Goal: Find contact information

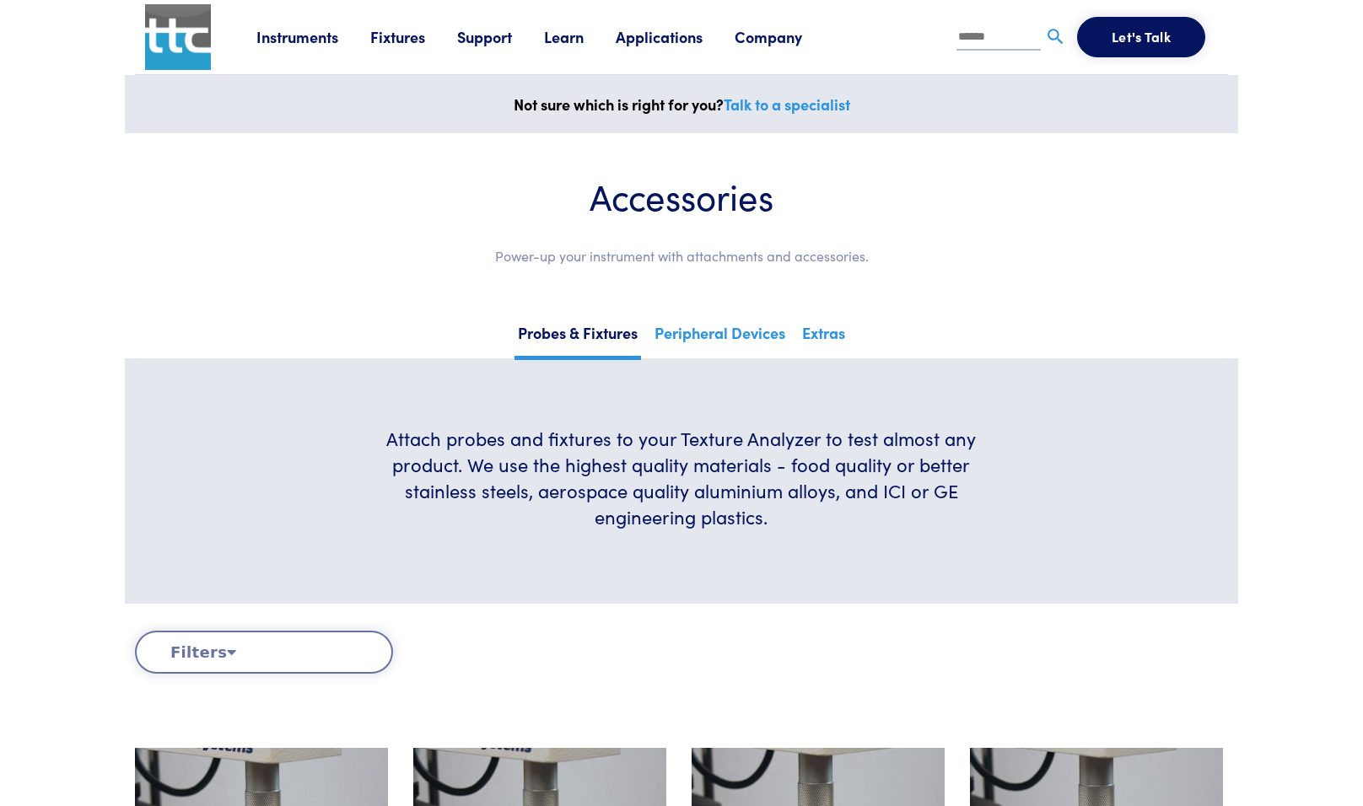
click at [995, 36] on input "text" at bounding box center [999, 37] width 84 height 25
type input "*****"
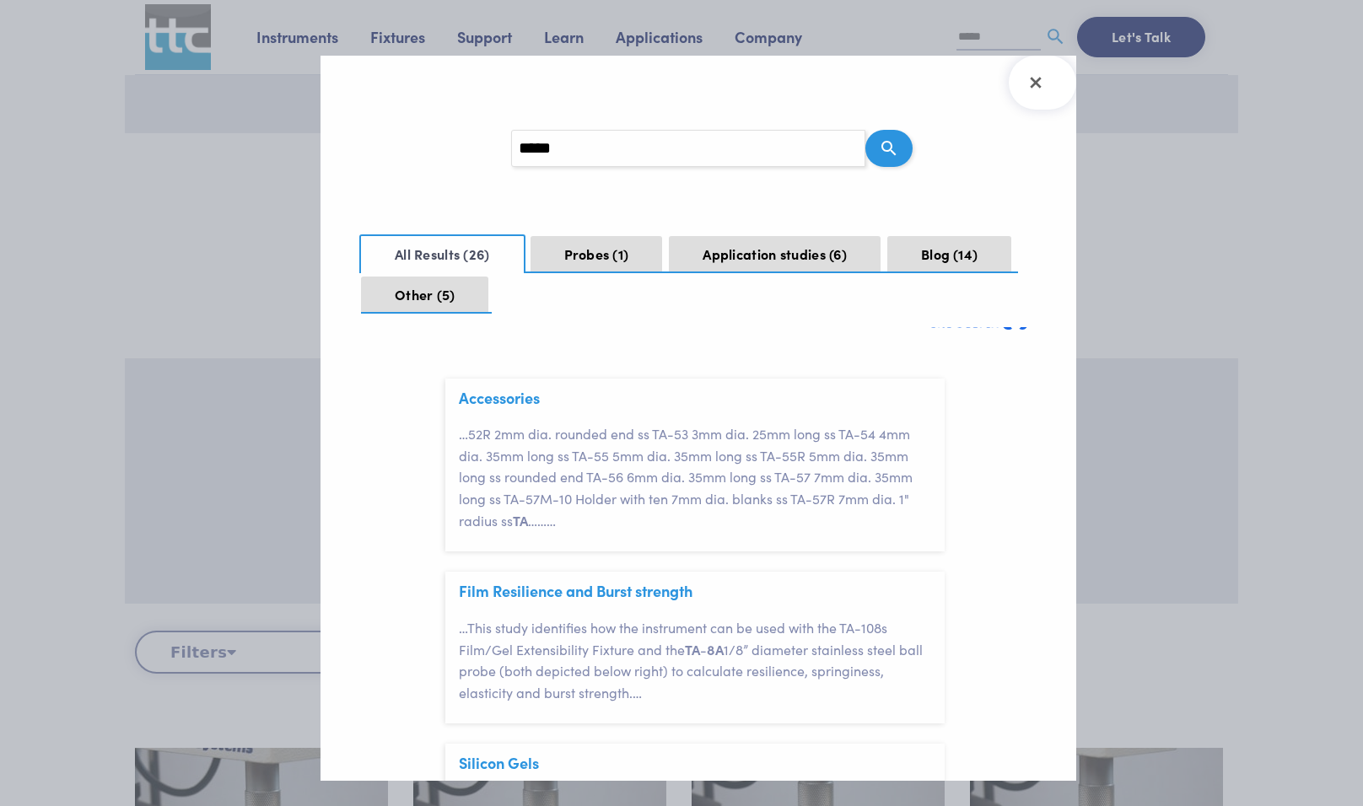
scroll to position [31, 0]
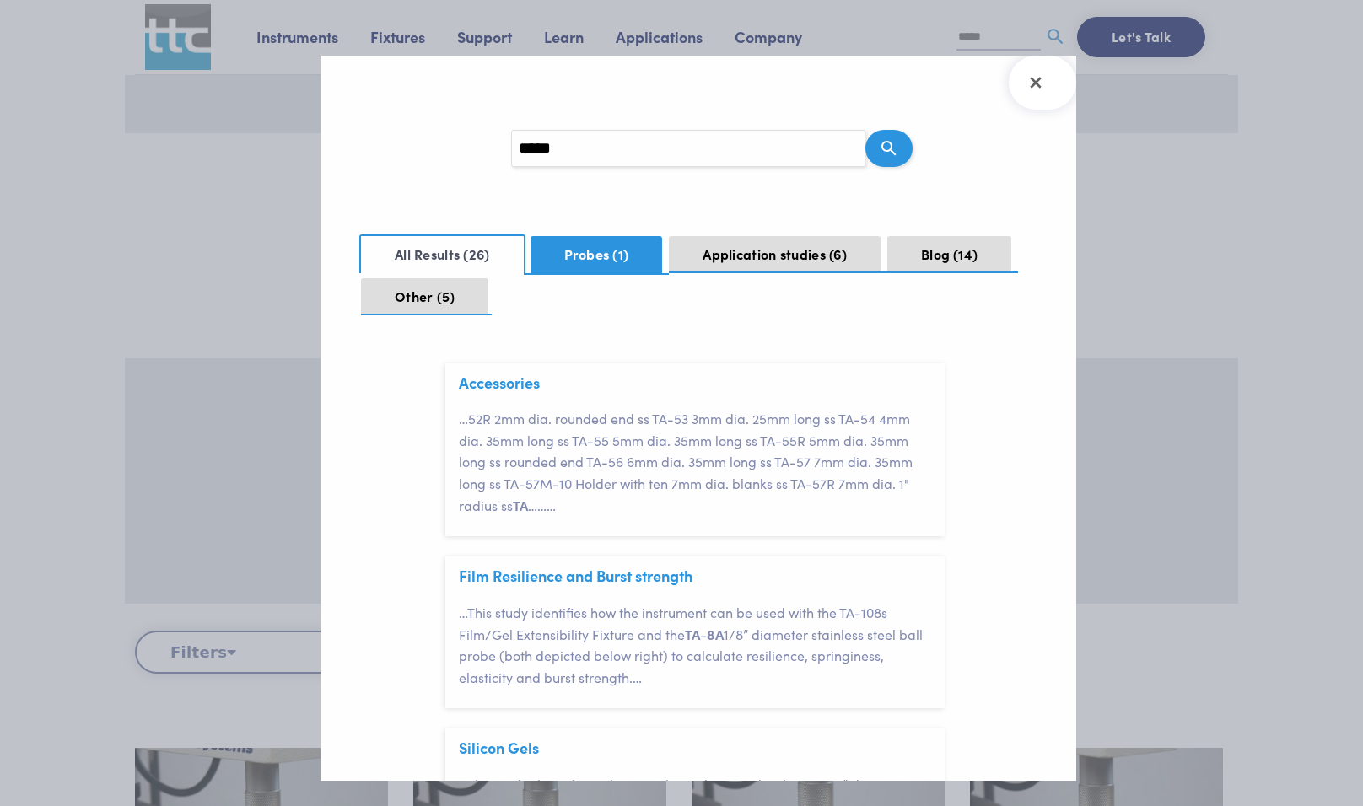
click at [615, 246] on span "1" at bounding box center [620, 254] width 16 height 19
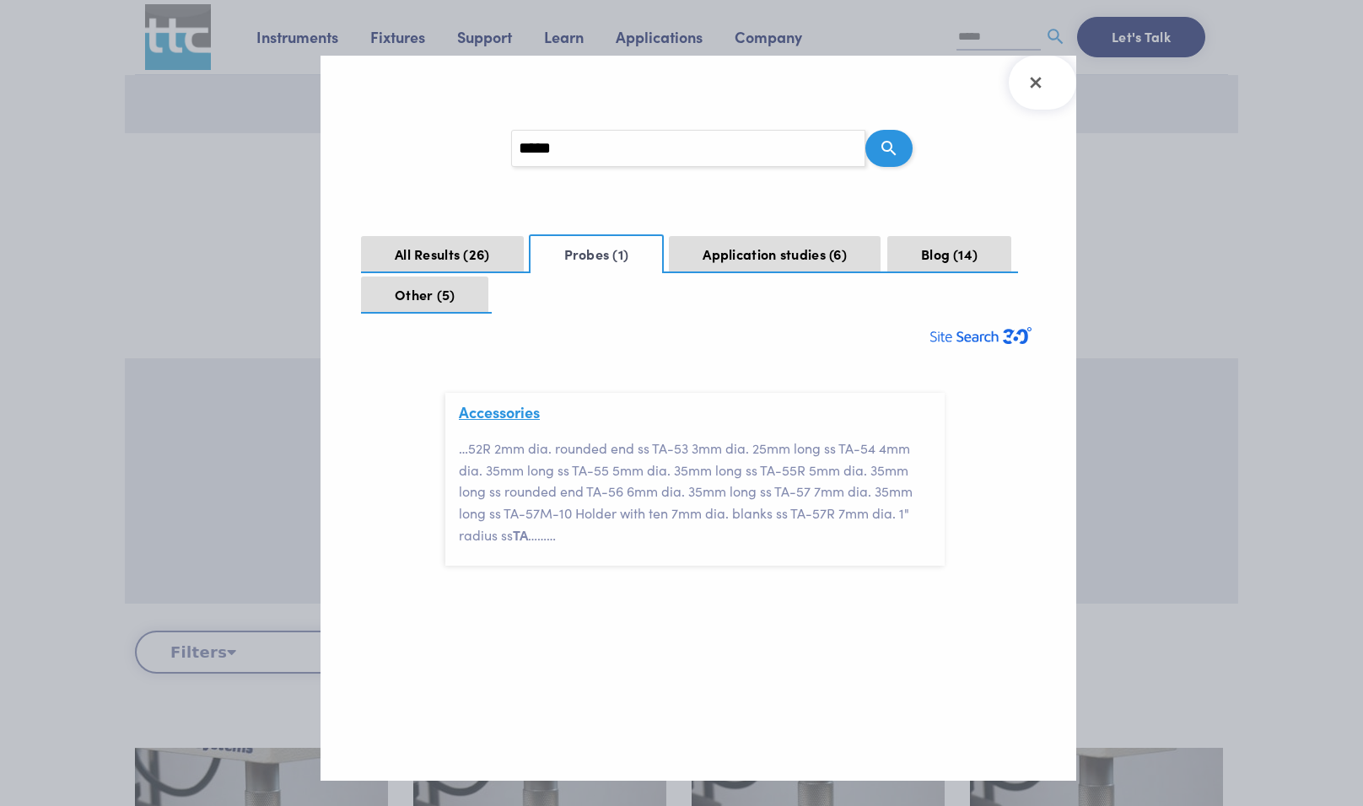
click at [513, 415] on link "Accessories" at bounding box center [499, 411] width 81 height 21
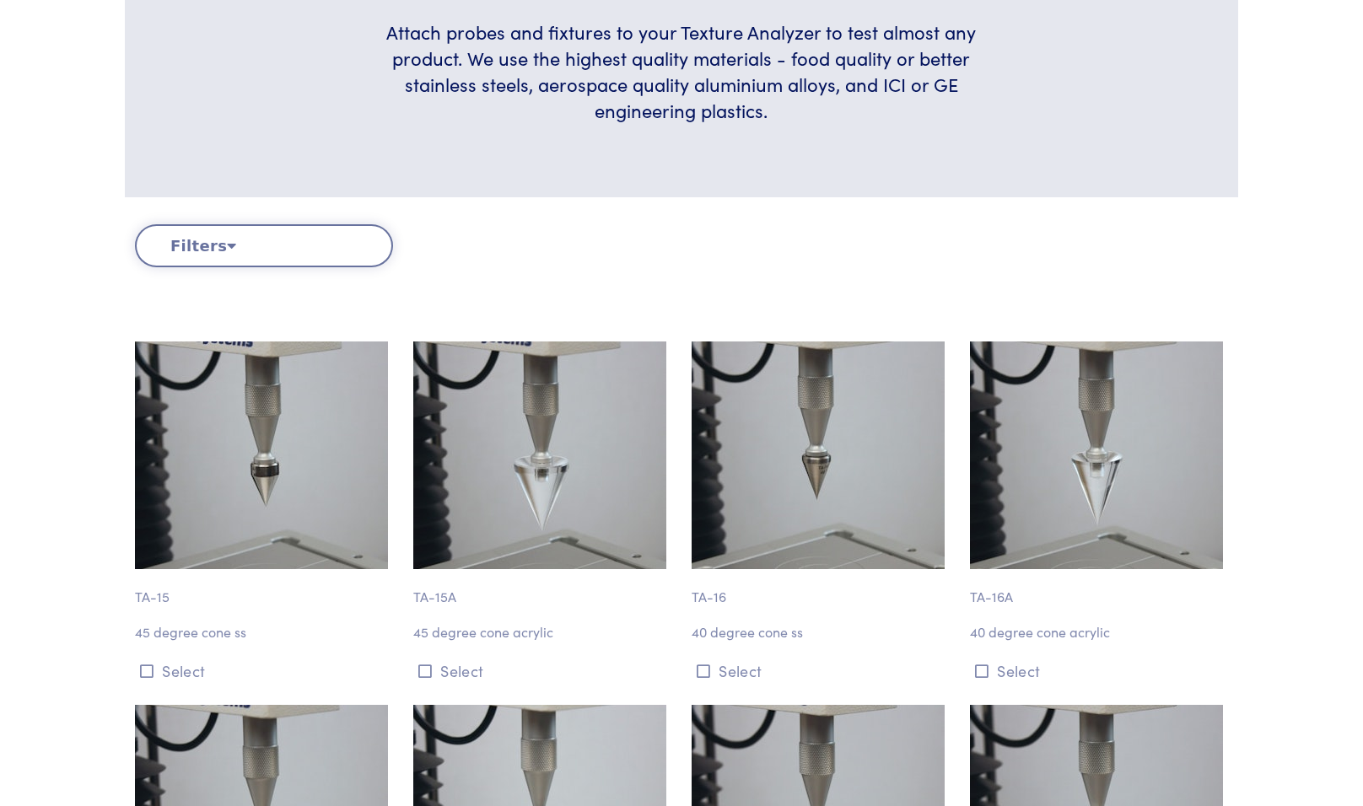
scroll to position [412, 0]
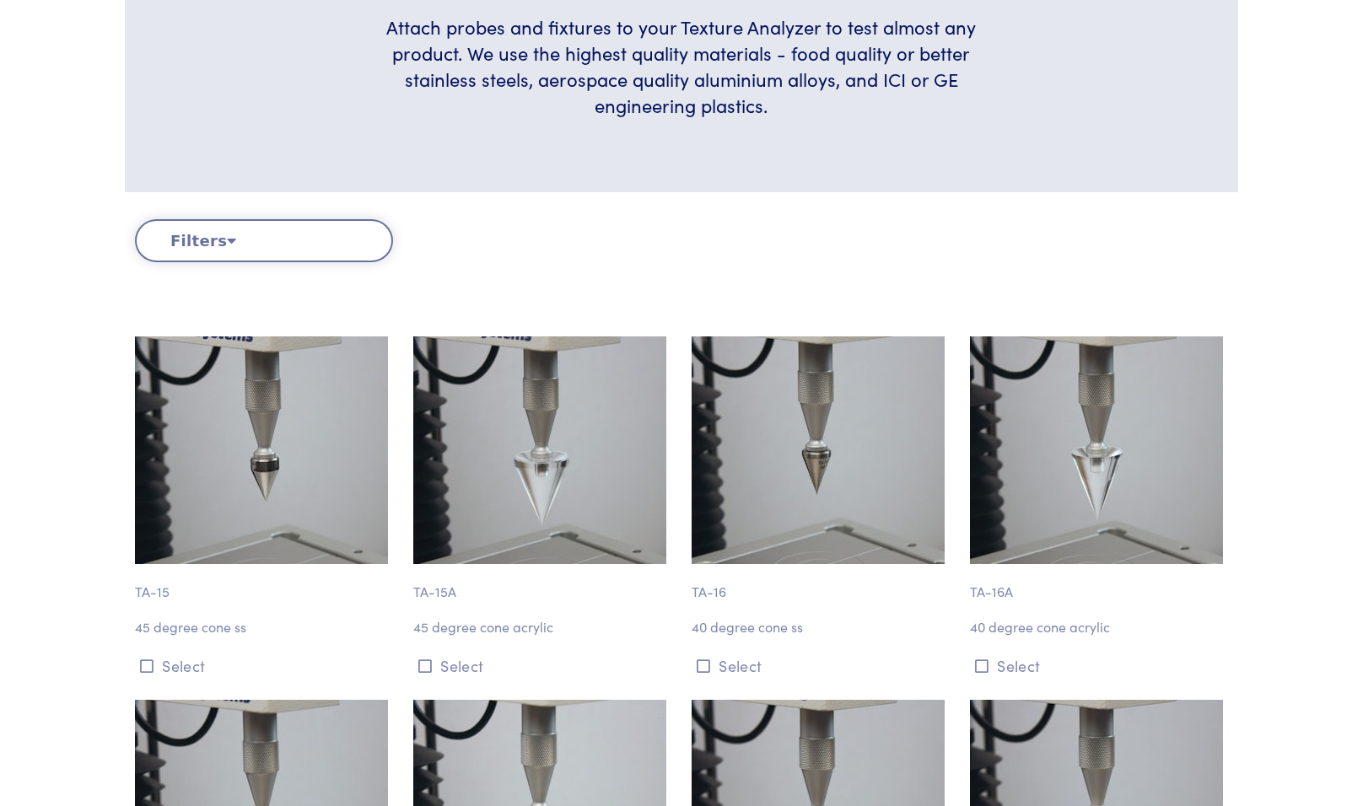
click at [258, 252] on button "Filters" at bounding box center [264, 240] width 258 height 43
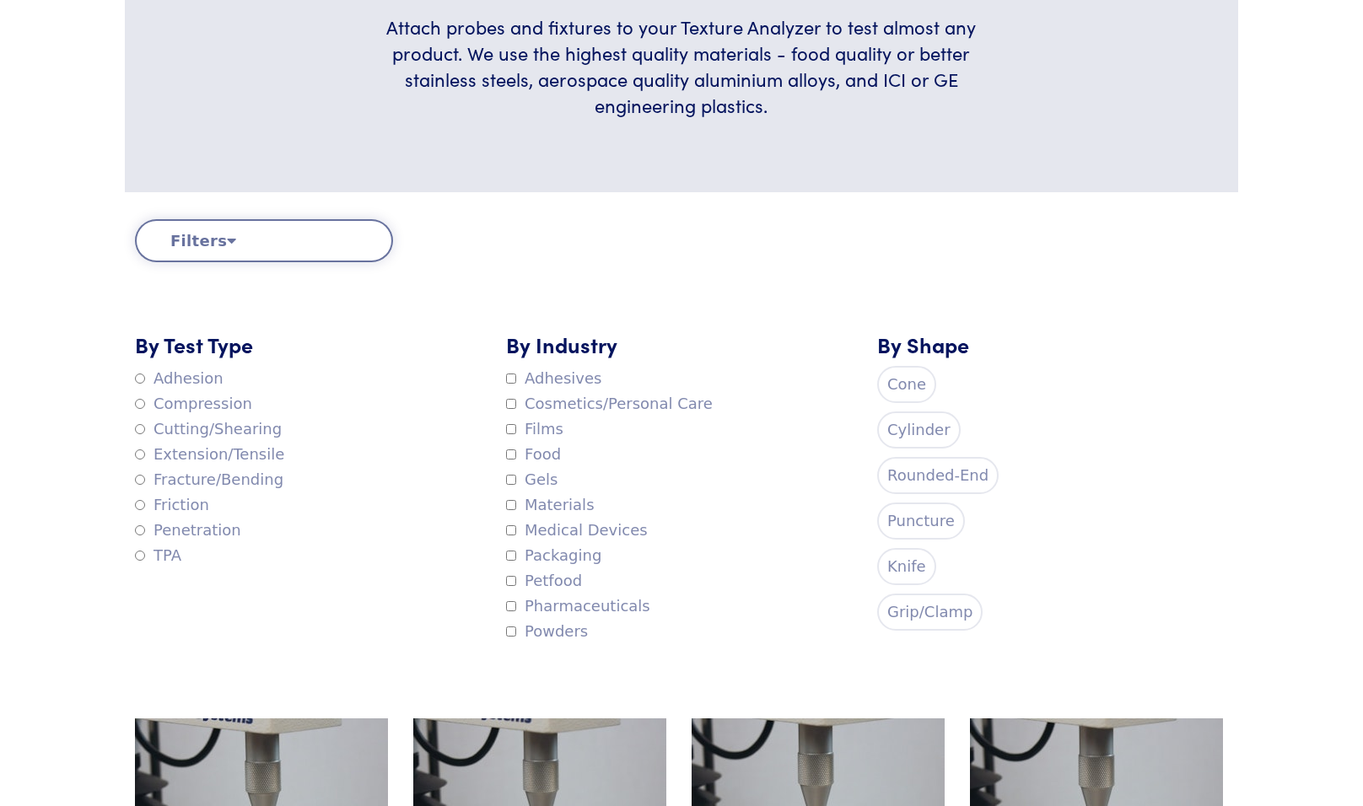
click at [929, 466] on label "Rounded-End" at bounding box center [937, 475] width 121 height 37
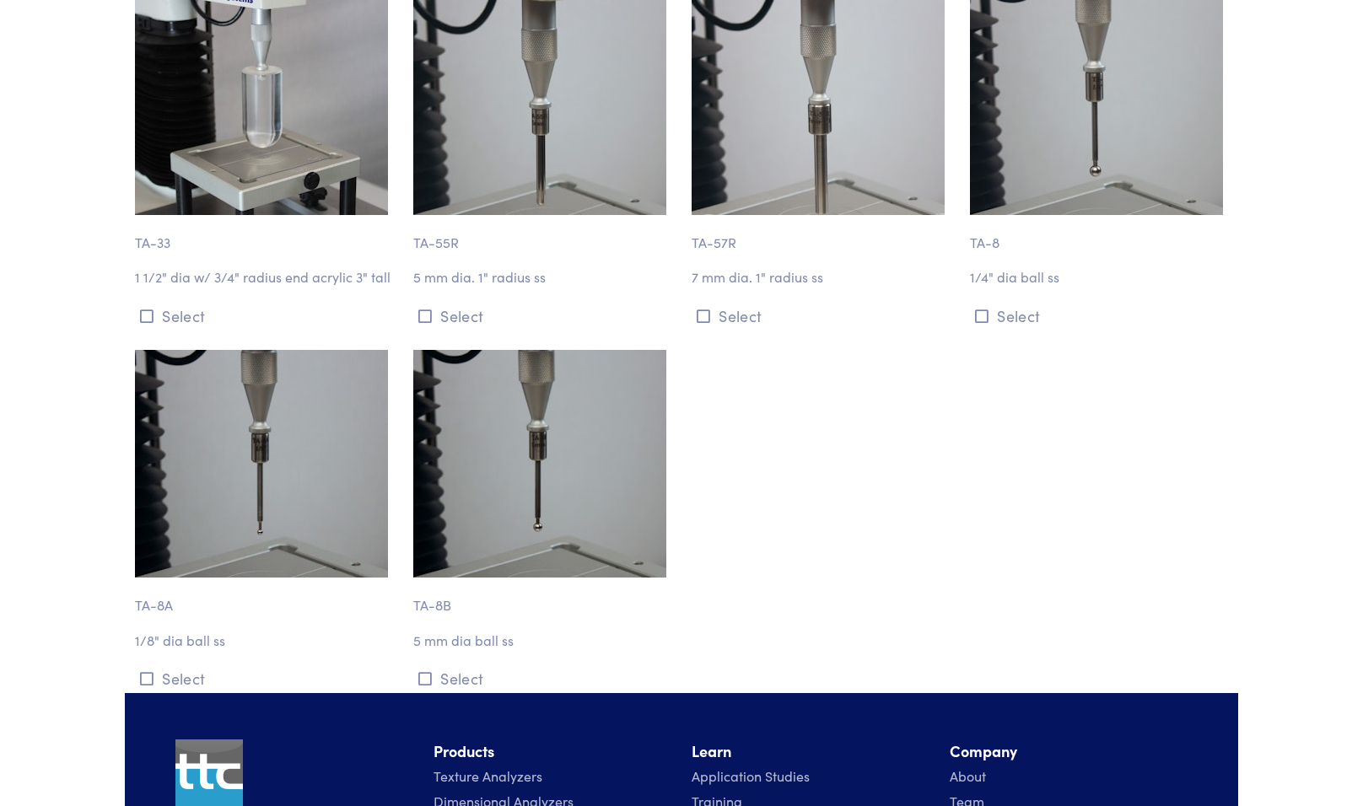
scroll to position [1558, 0]
click at [245, 504] on img at bounding box center [261, 464] width 253 height 228
click at [250, 528] on img at bounding box center [261, 464] width 253 height 228
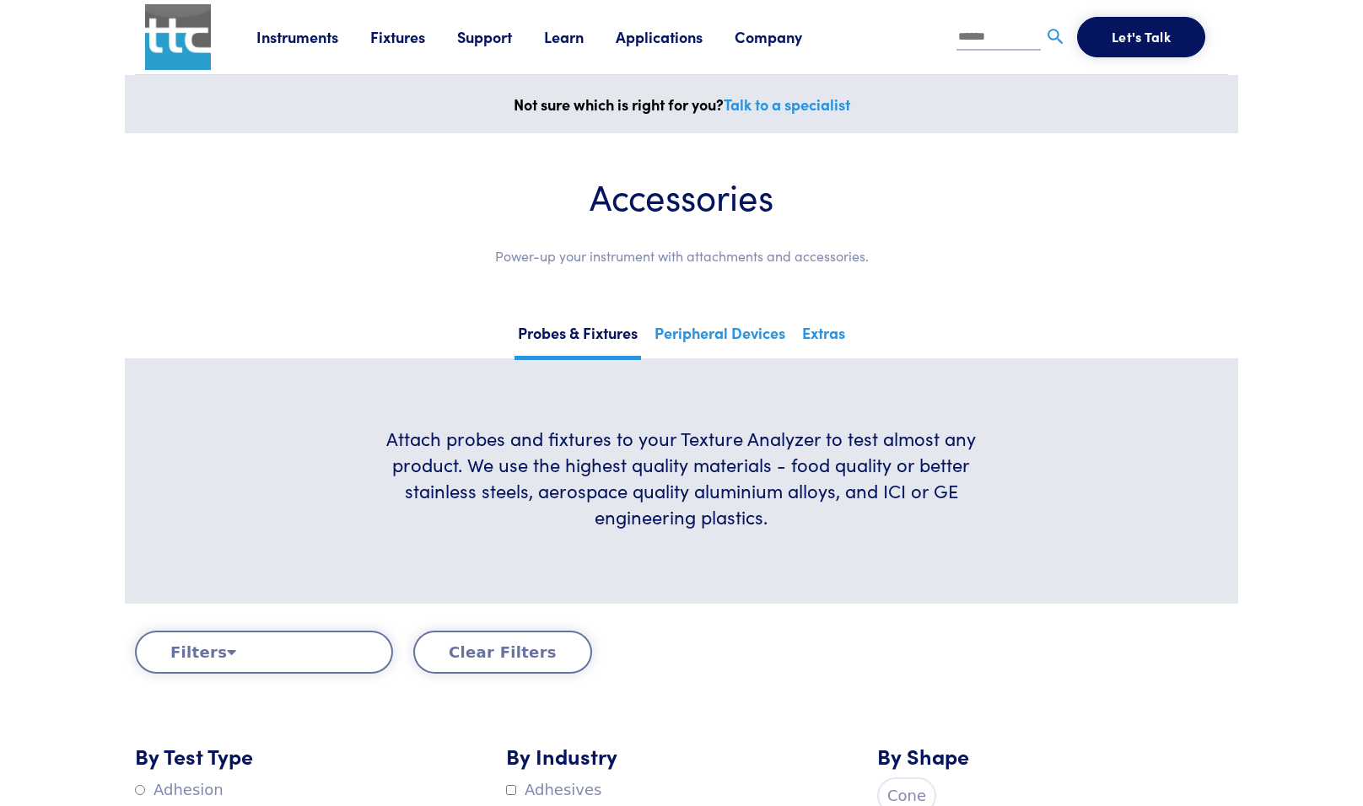
scroll to position [0, 0]
click at [321, 40] on link "Instruments" at bounding box center [313, 36] width 114 height 21
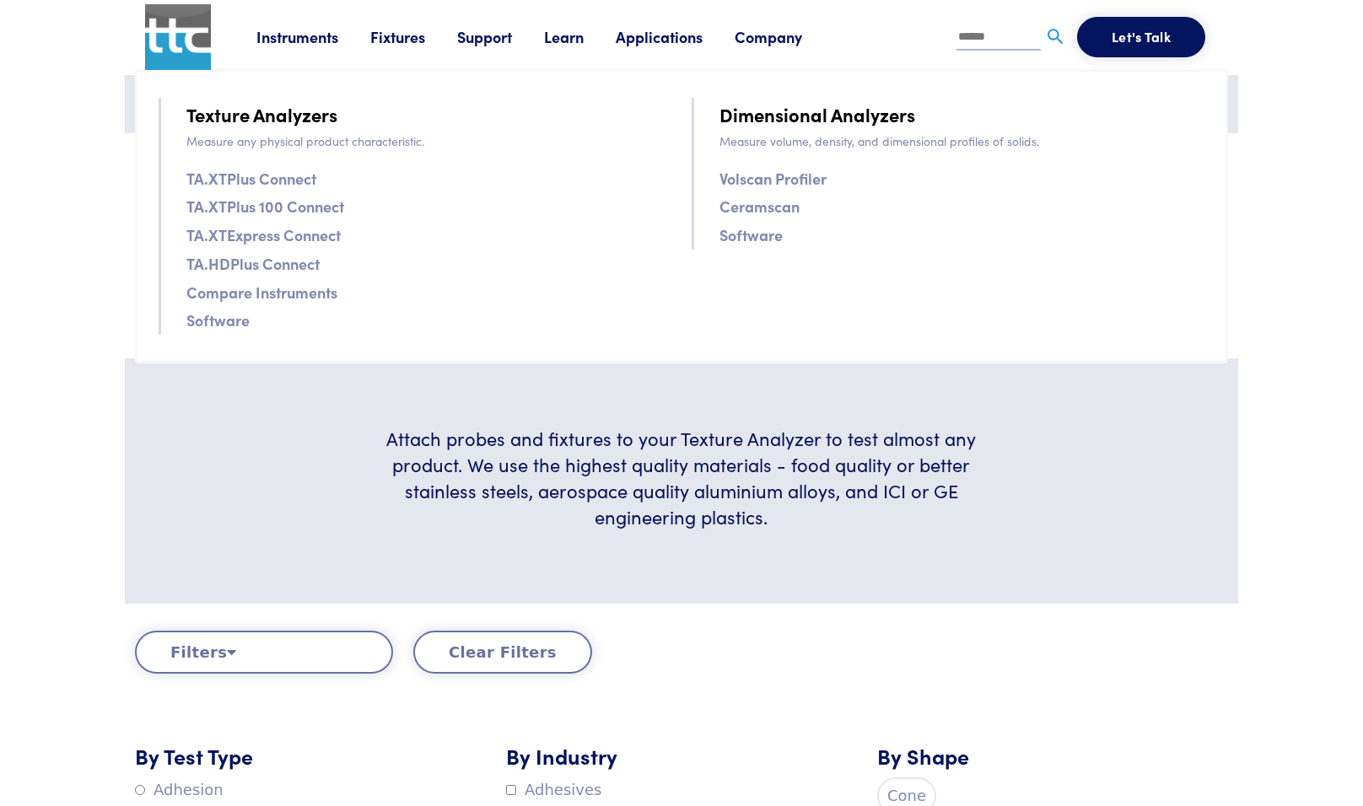
click at [274, 181] on link "TA.XTPlus Connect" at bounding box center [251, 178] width 130 height 24
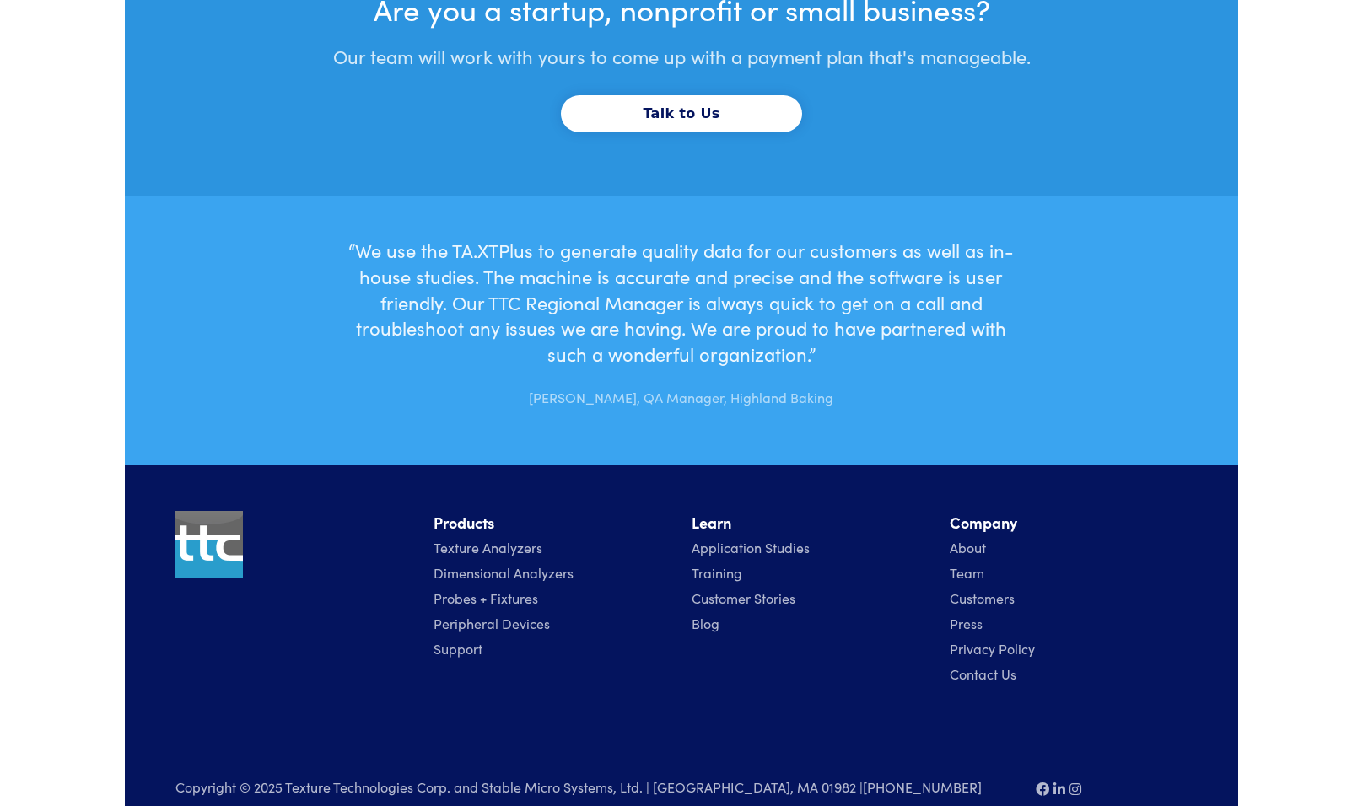
scroll to position [5149, 0]
click at [1006, 666] on link "Contact Us" at bounding box center [983, 675] width 67 height 19
click at [973, 666] on link "Contact Us" at bounding box center [983, 675] width 67 height 19
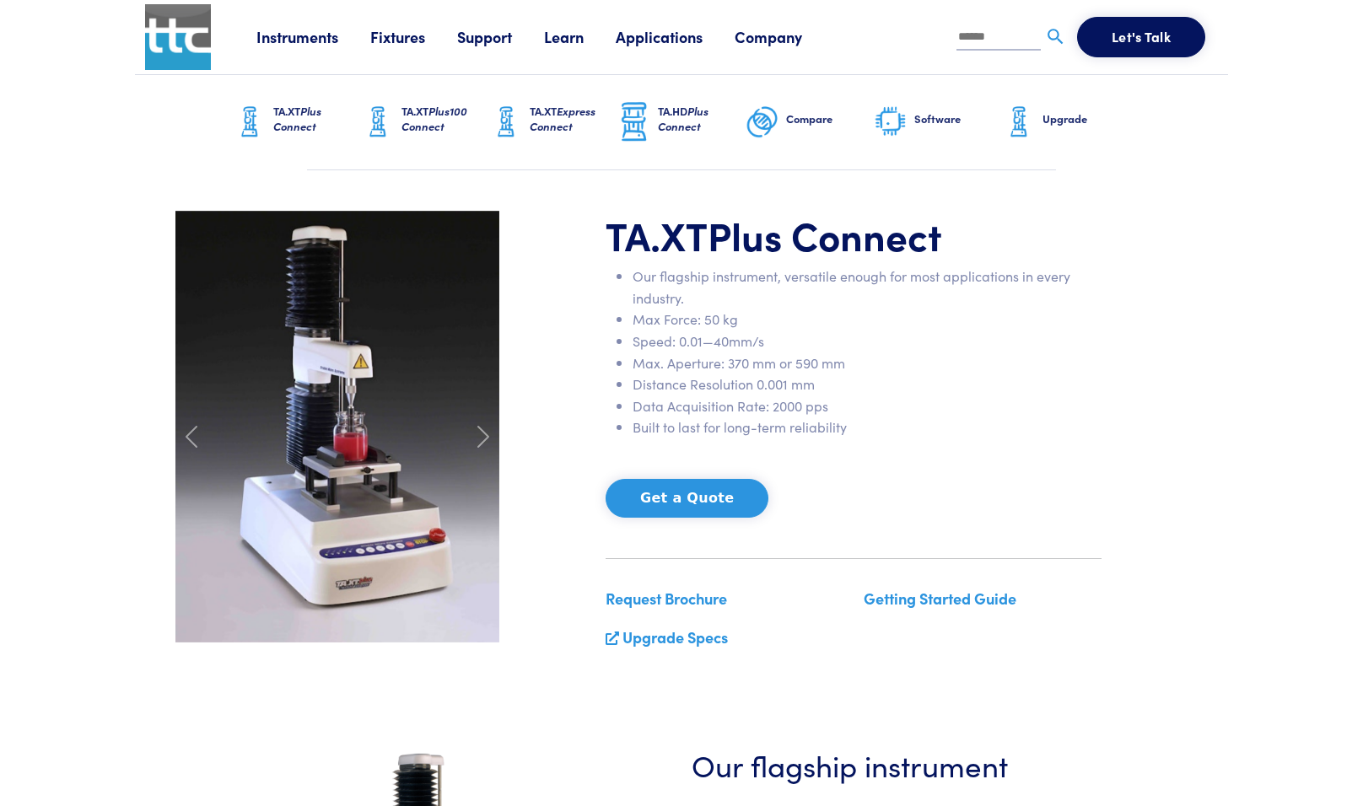
scroll to position [0, 0]
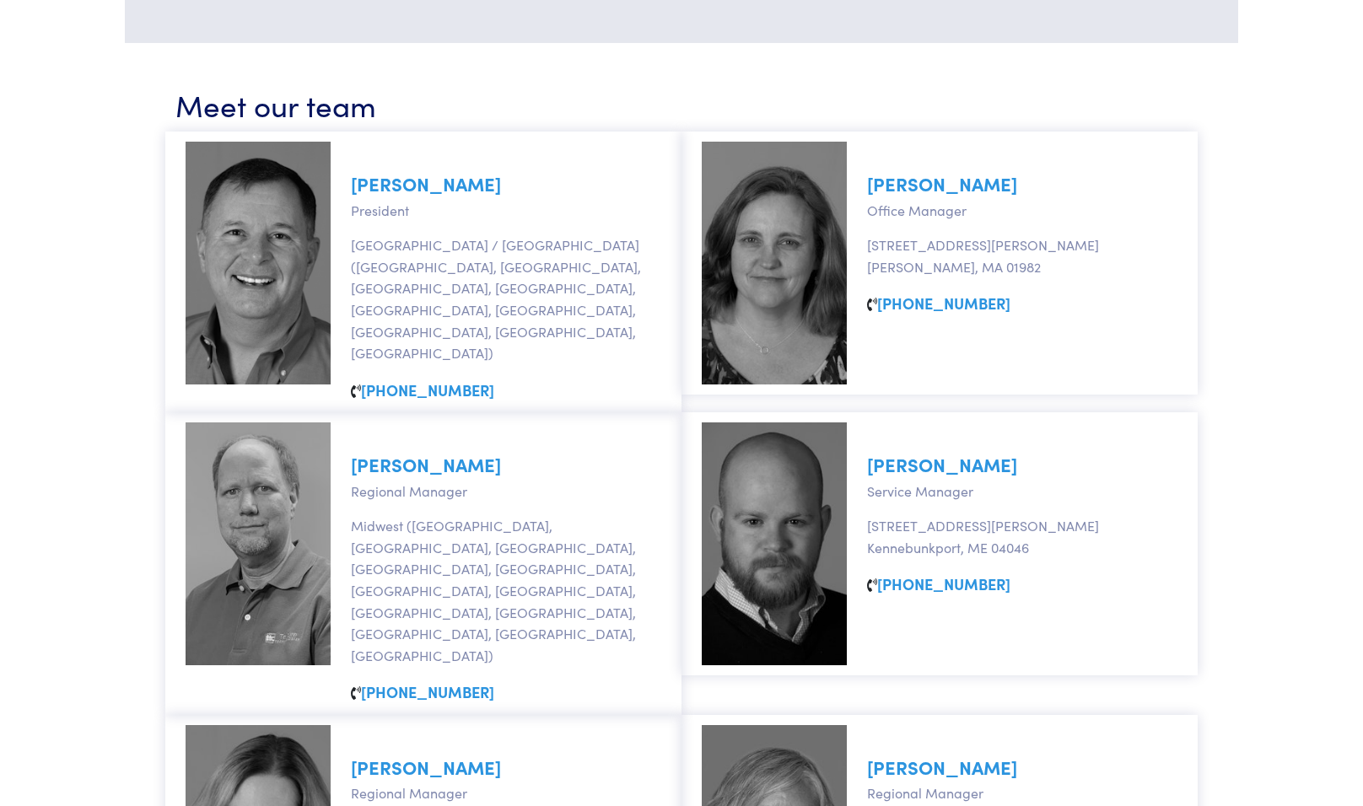
scroll to position [763, 0]
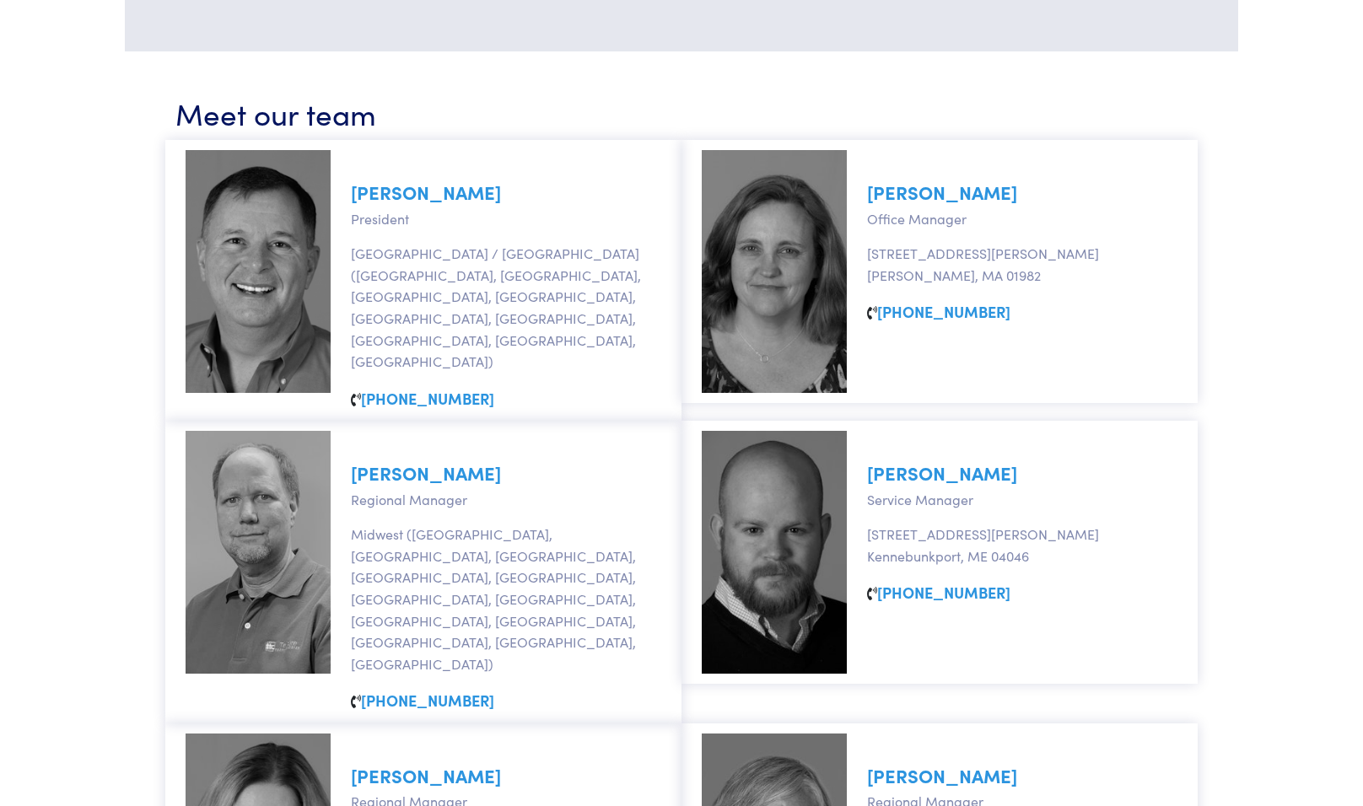
click at [424, 460] on link "[PERSON_NAME]" at bounding box center [426, 473] width 150 height 26
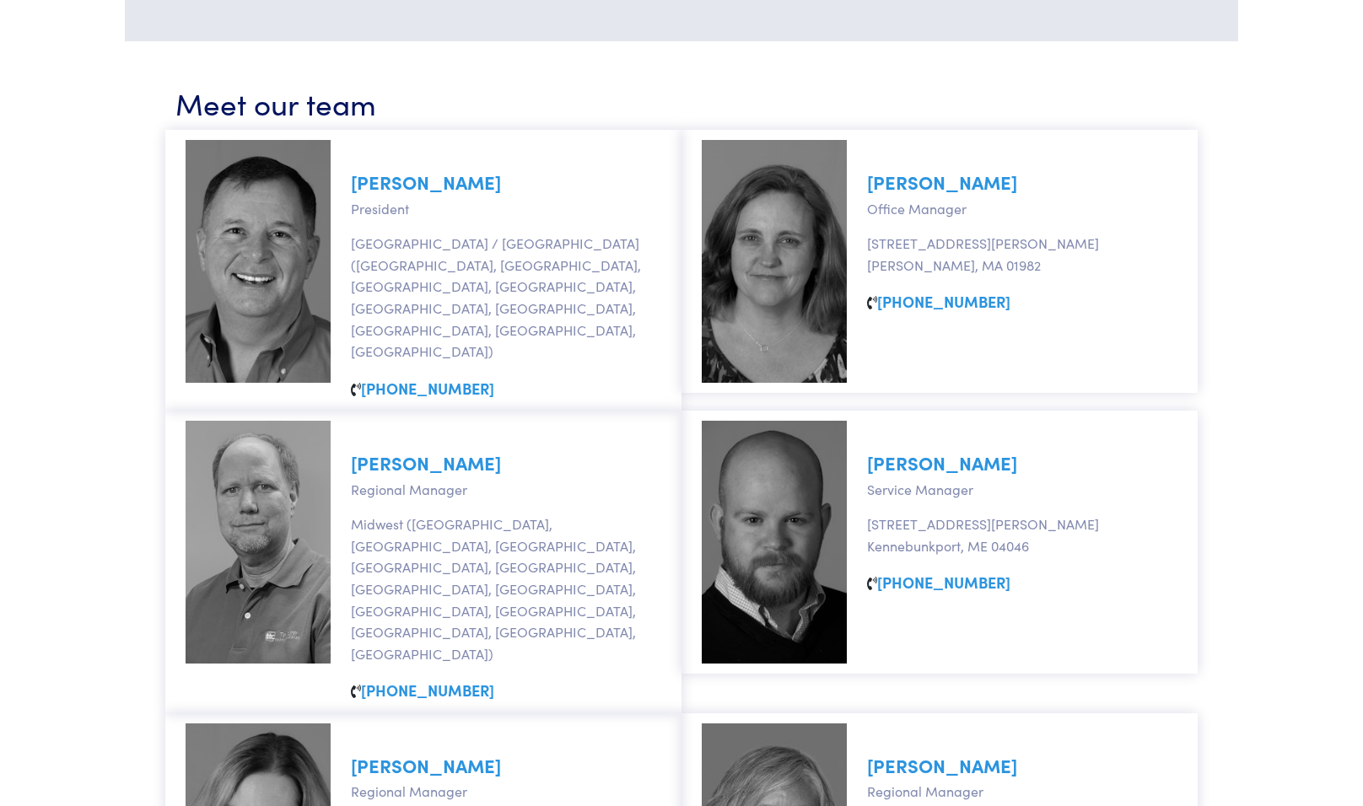
scroll to position [784, 0]
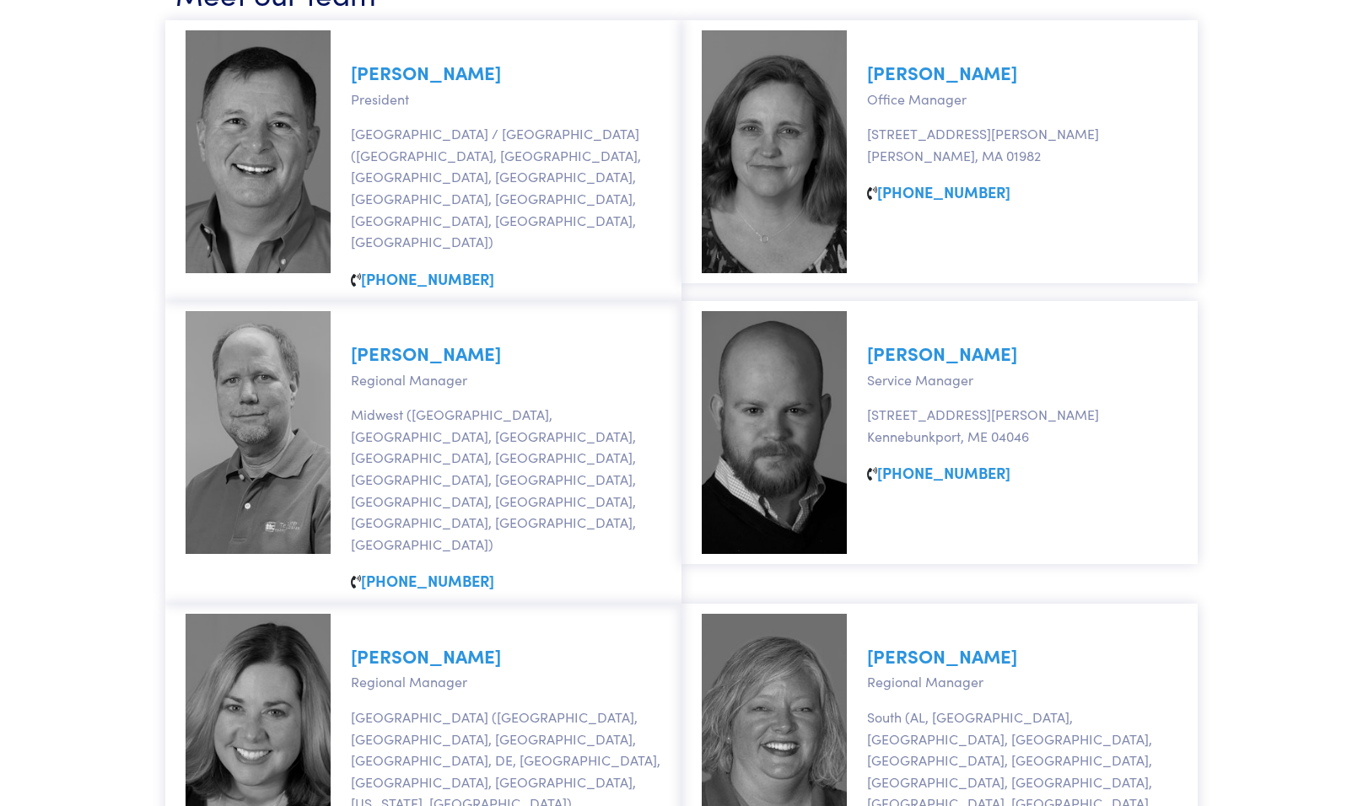
scroll to position [884, 0]
click at [423, 339] on link "[PERSON_NAME]" at bounding box center [426, 352] width 150 height 26
